Goal: Book appointment/travel/reservation

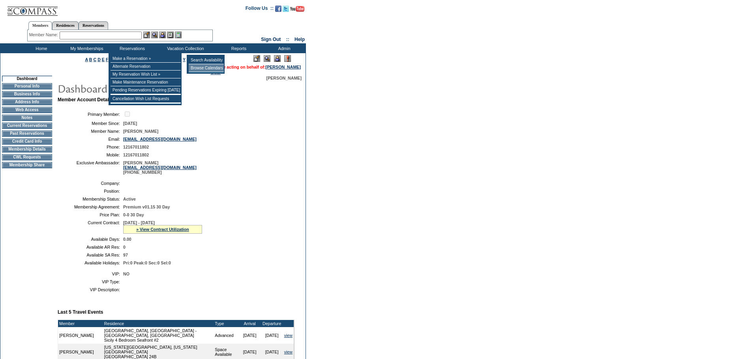
click at [198, 69] on td "Browse Calendars" at bounding box center [206, 68] width 35 height 8
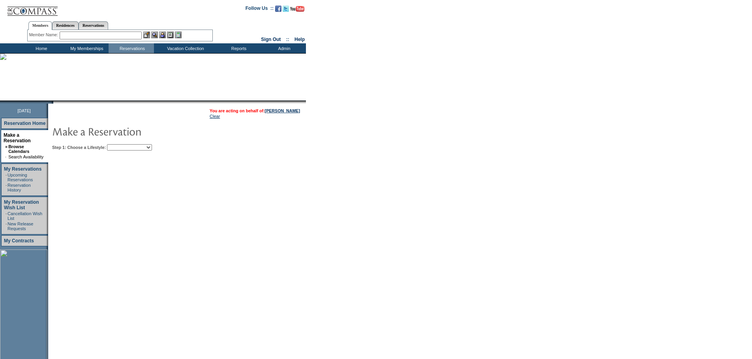
click at [139, 149] on select "Beach Leisure Metropolitan Mountain OIAL for Adventure OIAL for Couples OIAL fo…" at bounding box center [129, 147] width 45 height 6
select select "Beach"
click at [120, 145] on select "Beach Leisure Metropolitan Mountain OIAL for Adventure OIAL for Couples OIAL fo…" at bounding box center [129, 147] width 45 height 6
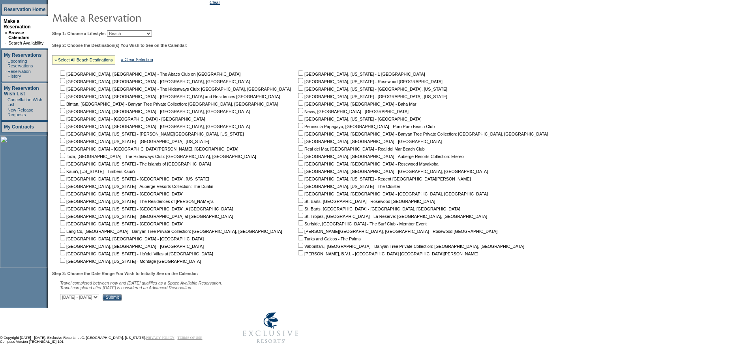
scroll to position [119, 0]
click at [99, 294] on select "September 30, 2025 - November 14, 2025 November 15, 2025 - December 29, 2025 De…" at bounding box center [79, 297] width 39 height 6
select select "3/30/2026|5/13/2026"
click at [64, 294] on select "September 30, 2025 - November 14, 2025 November 15, 2025 - December 29, 2025 De…" at bounding box center [79, 297] width 39 height 6
click at [122, 295] on input "Submit" at bounding box center [112, 297] width 19 height 7
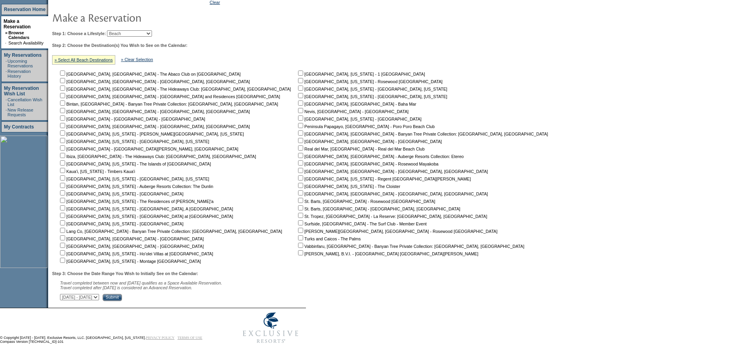
click at [74, 55] on div "» Select All Beach Destinations" at bounding box center [83, 59] width 63 height 9
click at [74, 58] on link "» Select All Beach Destinations" at bounding box center [83, 60] width 58 height 5
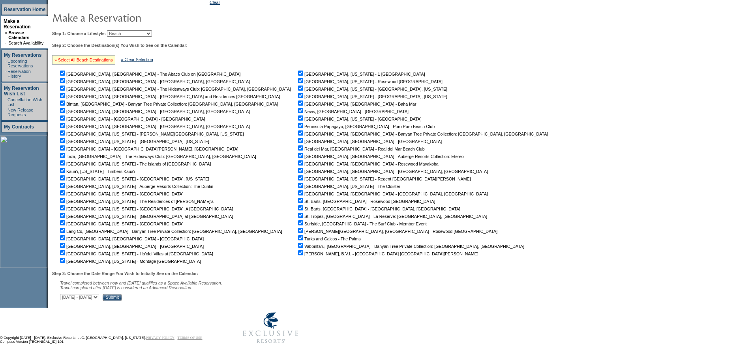
checkbox input "true"
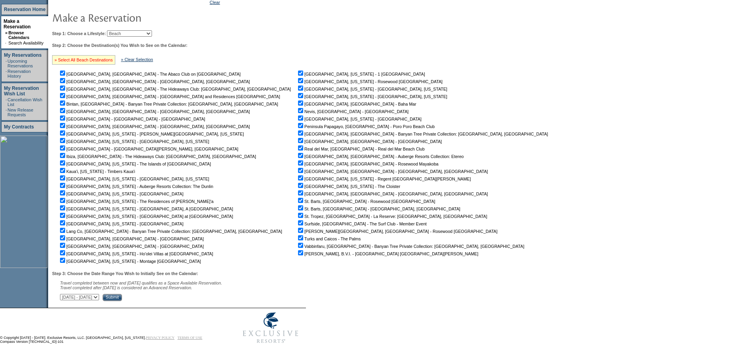
checkbox input "true"
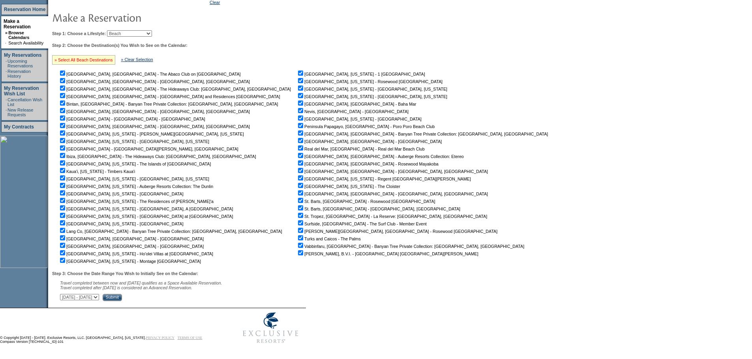
checkbox input "true"
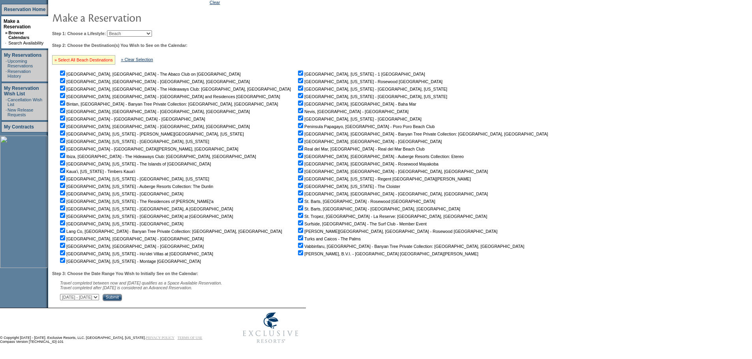
checkbox input "true"
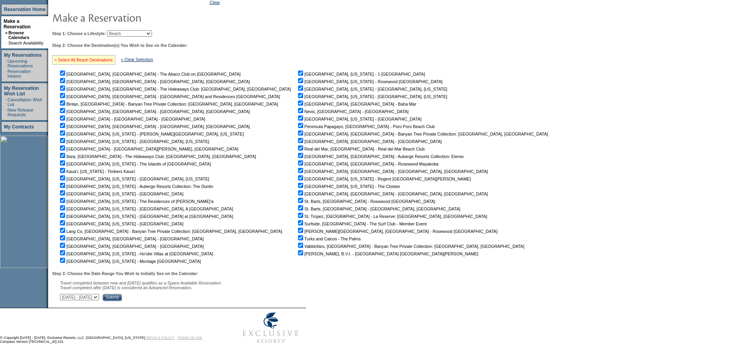
checkbox input "true"
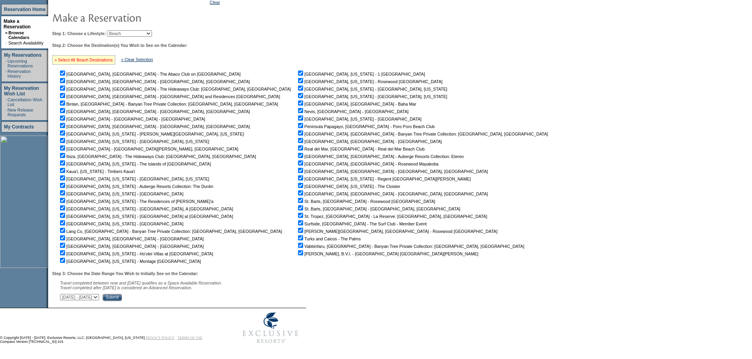
checkbox input "true"
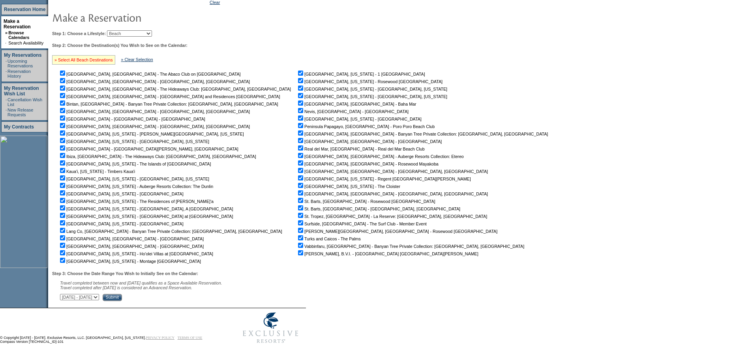
checkbox input "true"
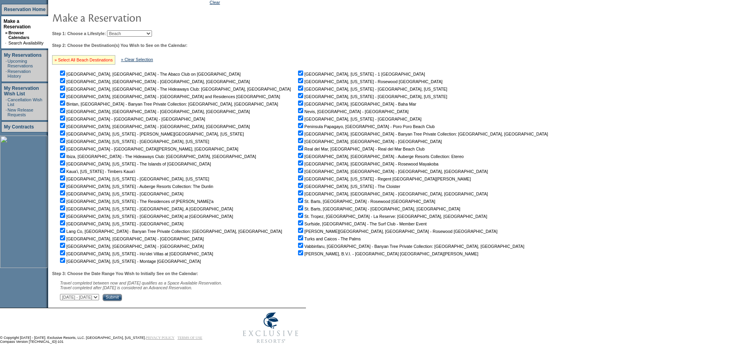
checkbox input "true"
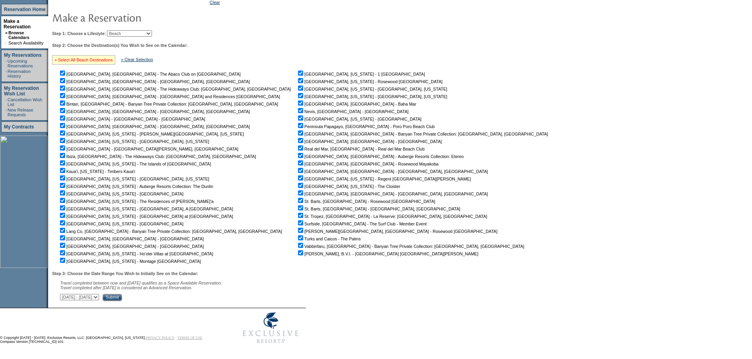
checkbox input "true"
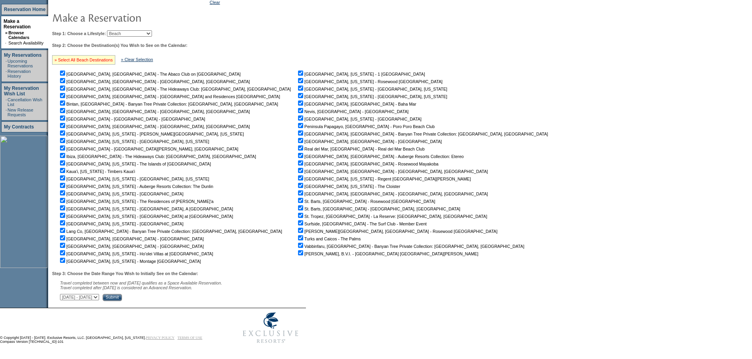
checkbox input "true"
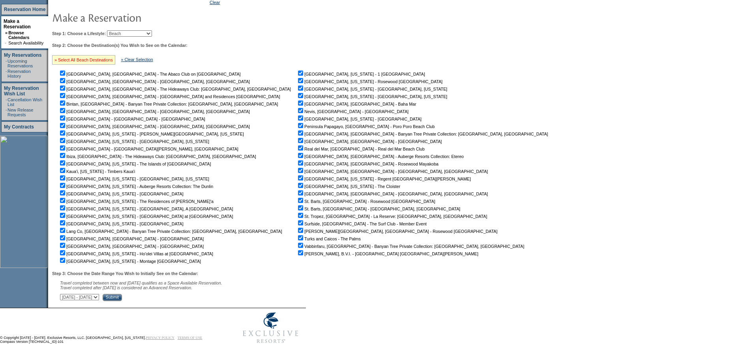
checkbox input "true"
click at [122, 294] on input "Submit" at bounding box center [112, 297] width 19 height 7
